Goal: Transaction & Acquisition: Purchase product/service

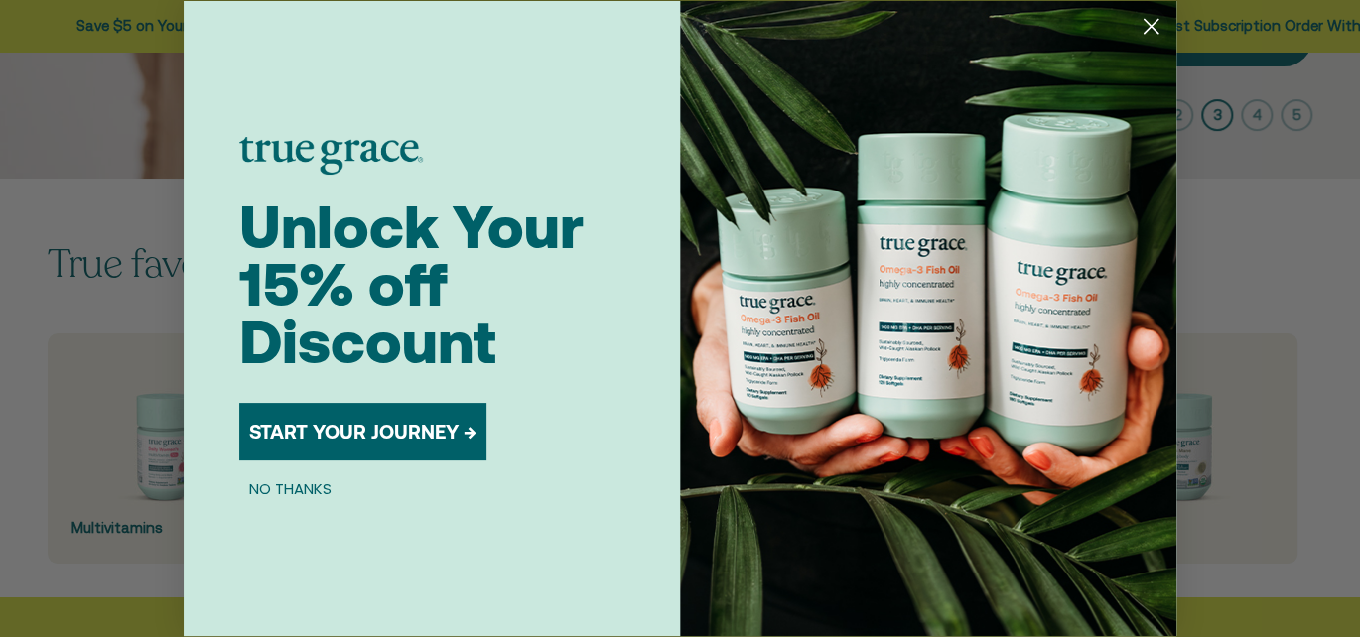
click at [1156, 25] on circle "Close dialog" at bounding box center [1150, 26] width 33 height 33
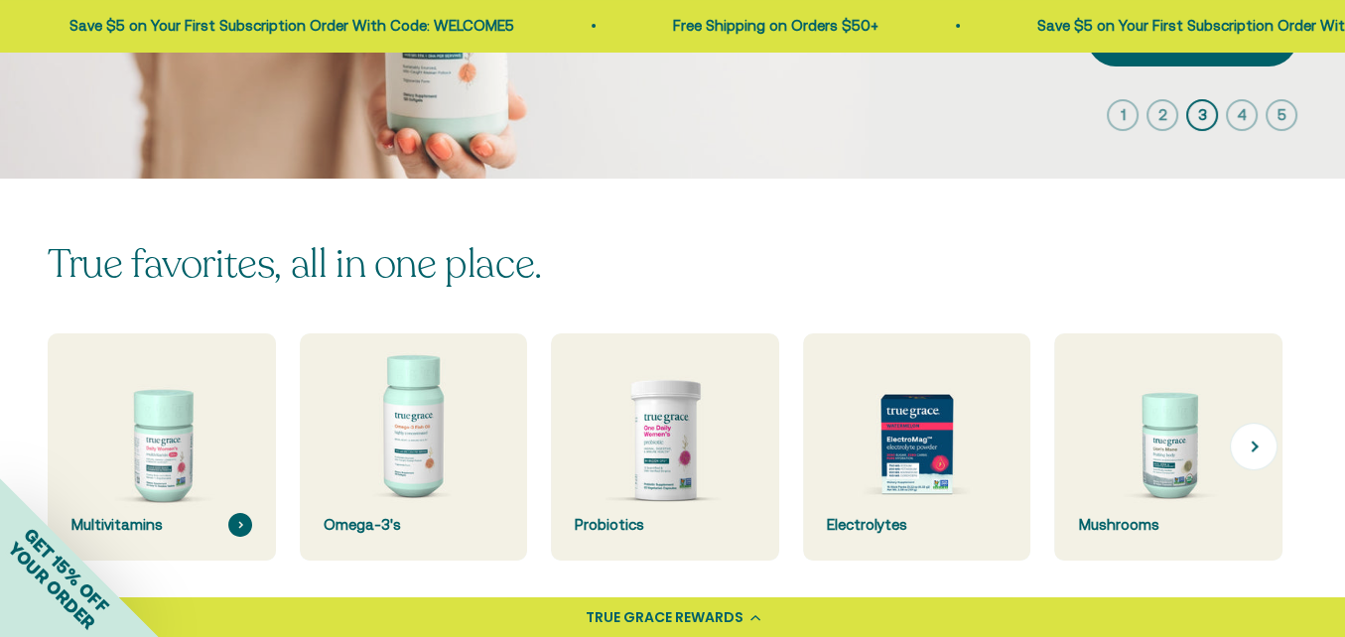
click at [160, 464] on img at bounding box center [161, 447] width 241 height 241
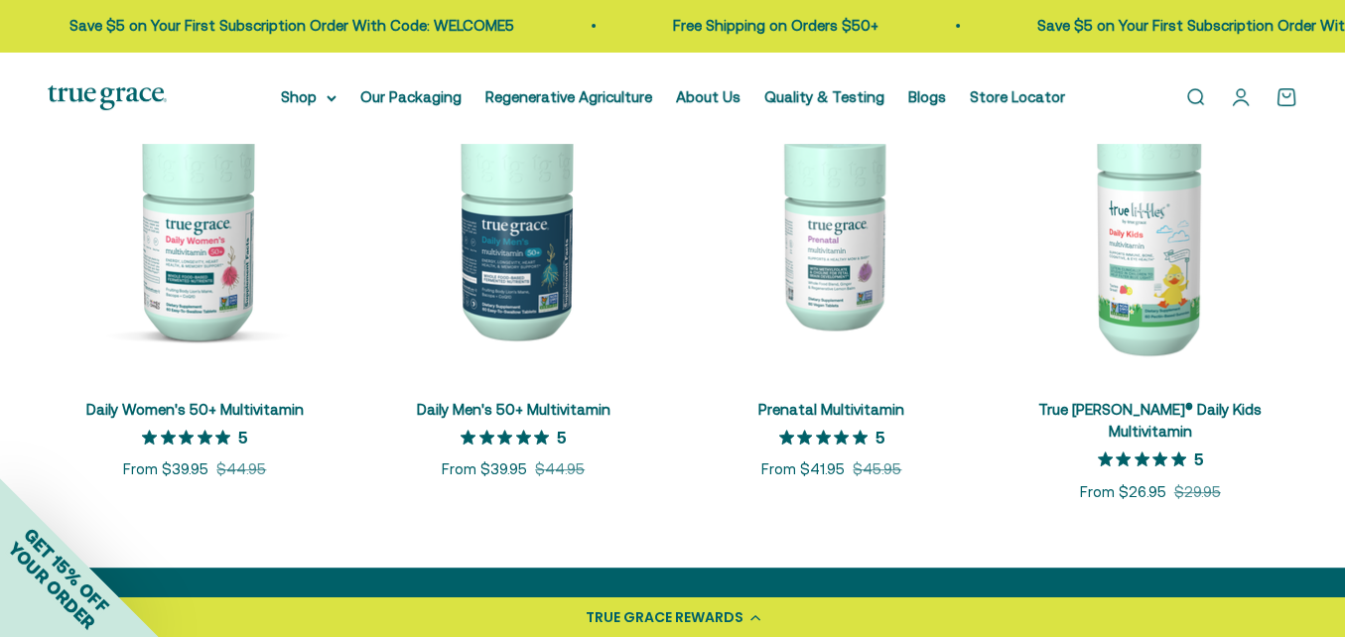
scroll to position [860, 0]
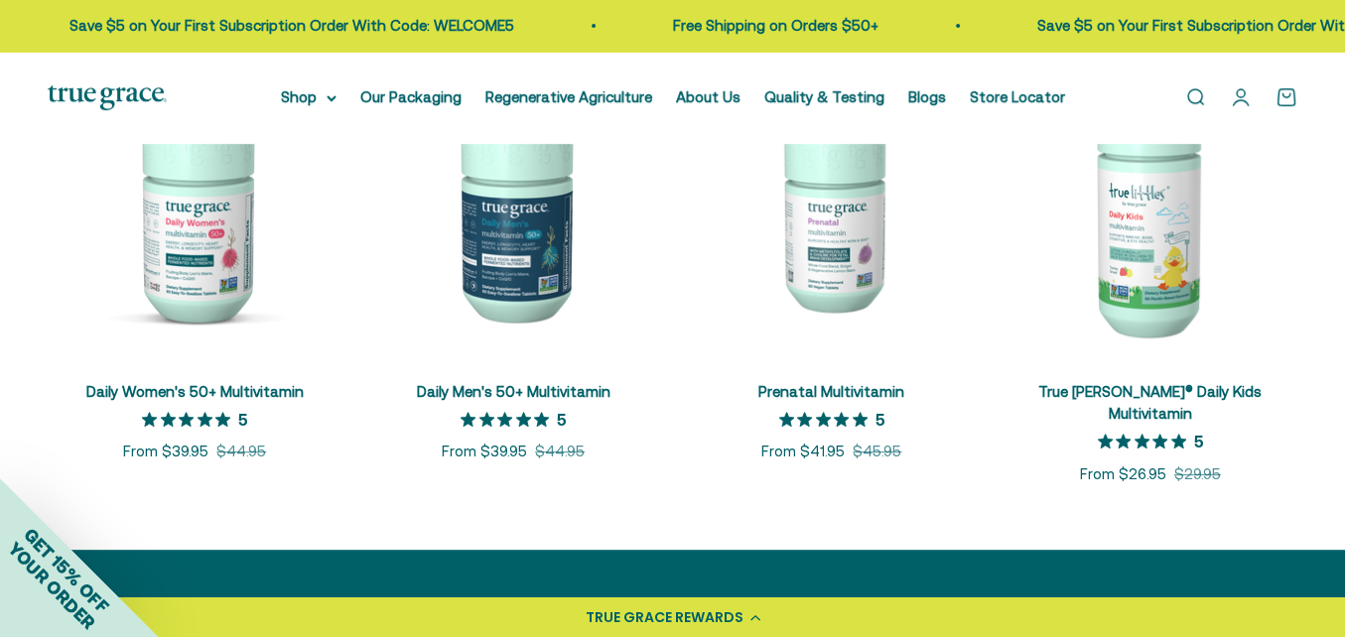
click at [203, 256] on img at bounding box center [195, 214] width 295 height 295
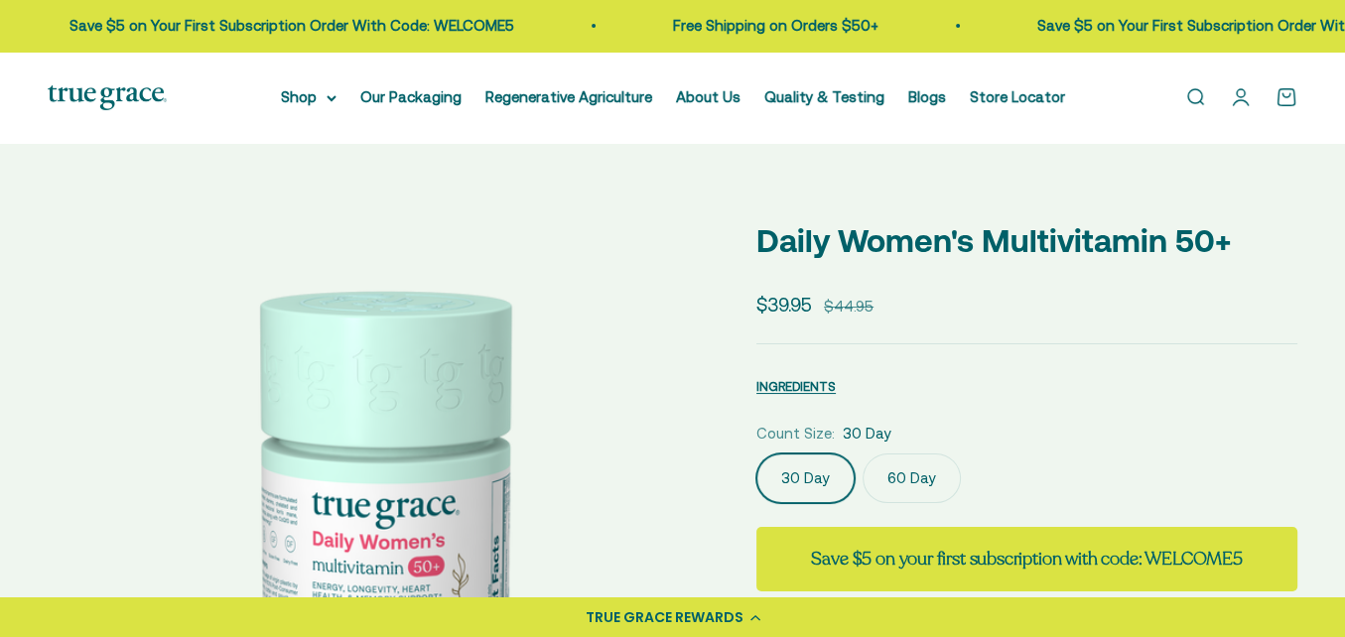
select select "3"
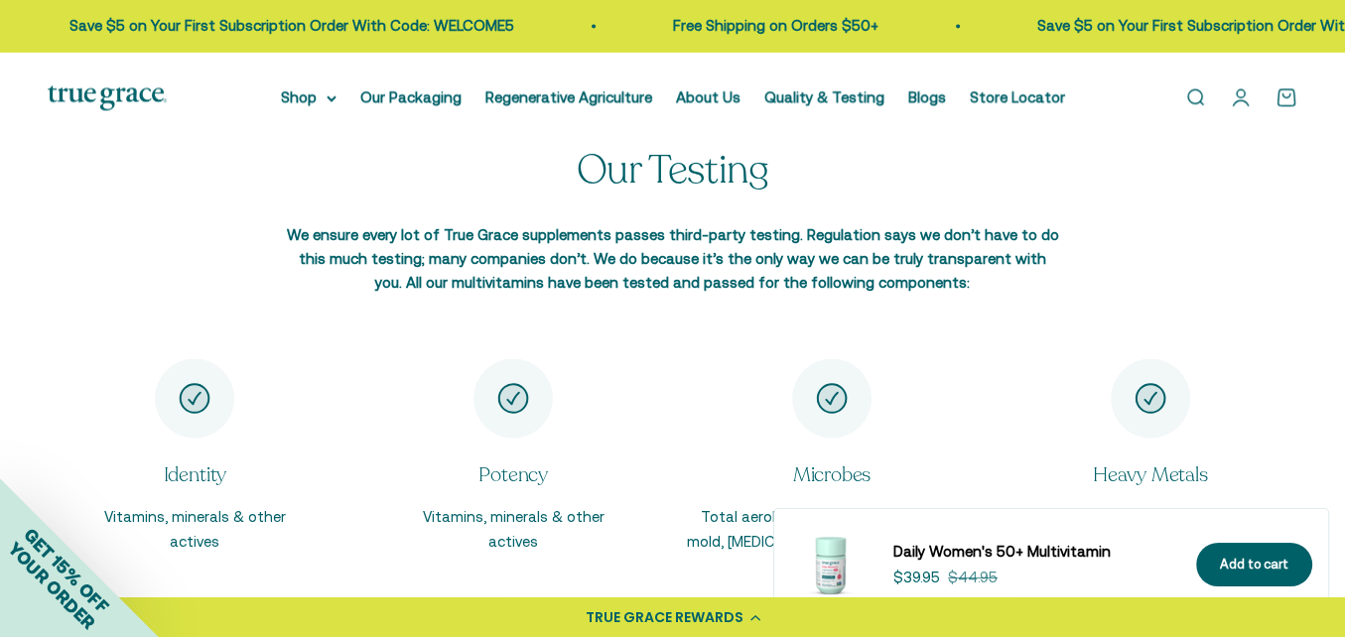
scroll to position [3110, 0]
